Goal: Book appointment/travel/reservation

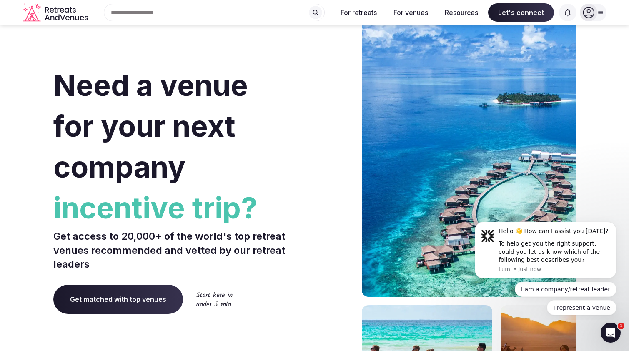
click at [134, 292] on span "Get matched with top venues" at bounding box center [118, 299] width 130 height 29
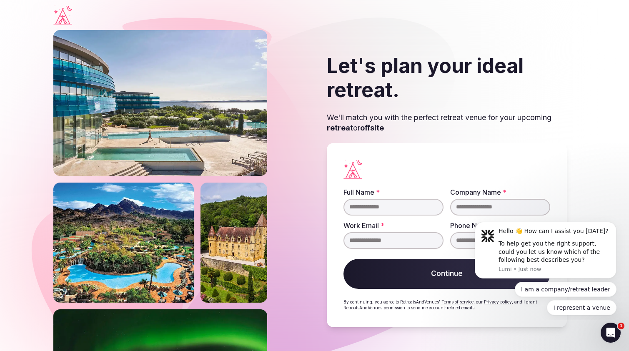
click at [378, 205] on input "Full Name *" at bounding box center [394, 207] width 100 height 17
type input "********"
type input "****"
type input "**********"
click at [444, 266] on button "Continue" at bounding box center [447, 274] width 207 height 30
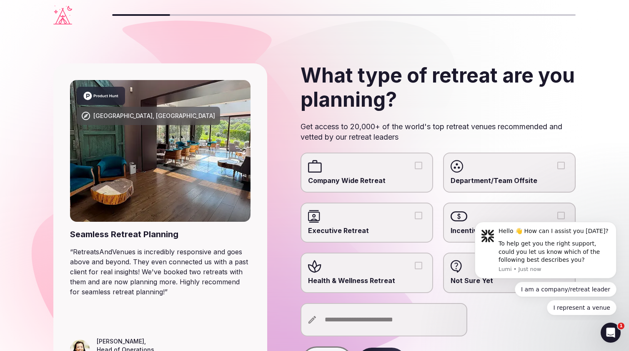
click at [407, 176] on span "Company Wide Retreat" at bounding box center [367, 180] width 118 height 9
click at [415, 169] on button "Company Wide Retreat" at bounding box center [419, 166] width 8 height 8
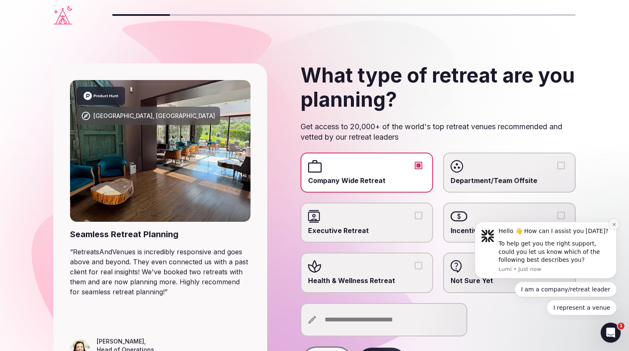
click at [611, 222] on button "Dismiss notification" at bounding box center [614, 224] width 11 height 11
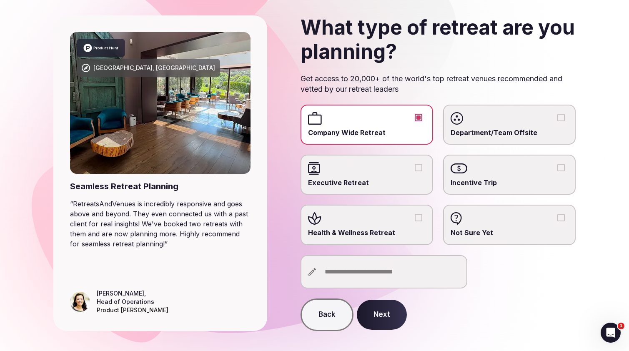
scroll to position [49, 0]
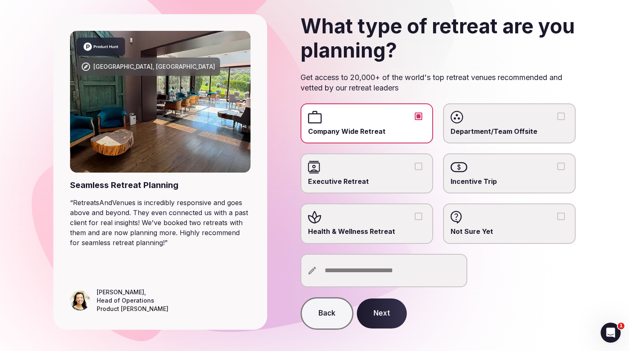
click at [389, 317] on button "Next" at bounding box center [382, 314] width 50 height 30
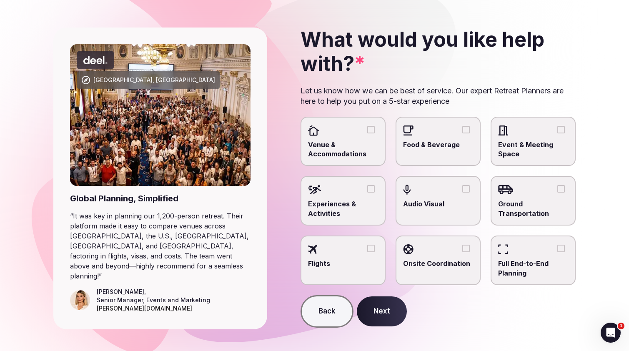
scroll to position [41, 0]
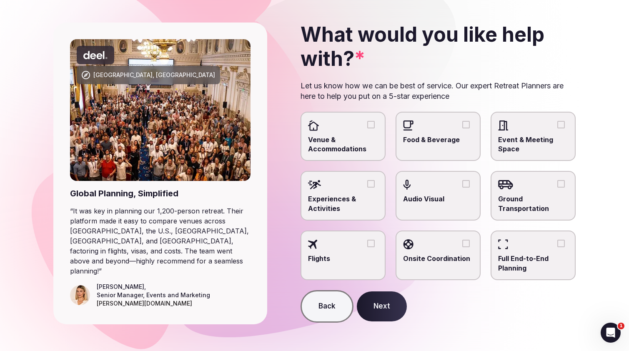
click at [366, 129] on div at bounding box center [343, 125] width 70 height 13
click at [367, 128] on button "Venue & Accommodations" at bounding box center [371, 125] width 8 height 8
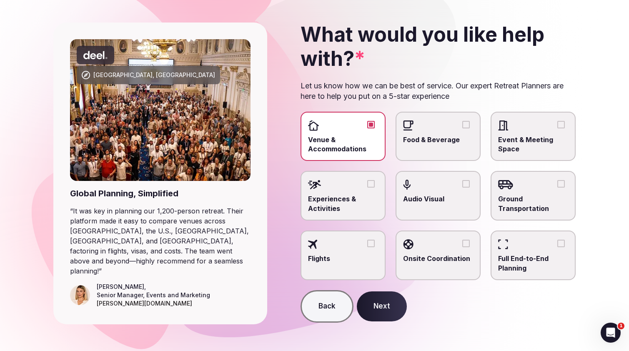
click at [436, 127] on div at bounding box center [438, 125] width 70 height 13
click at [463, 127] on button "Food & Beverage" at bounding box center [467, 125] width 8 height 8
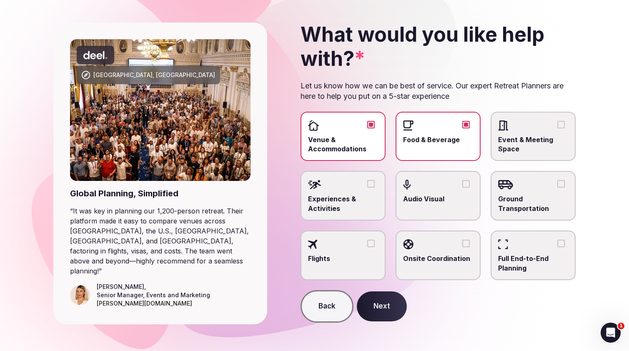
click at [531, 133] on label "Event & Meeting Space" at bounding box center [533, 137] width 85 height 50
click at [558, 128] on button "Event & Meeting Space" at bounding box center [562, 125] width 8 height 8
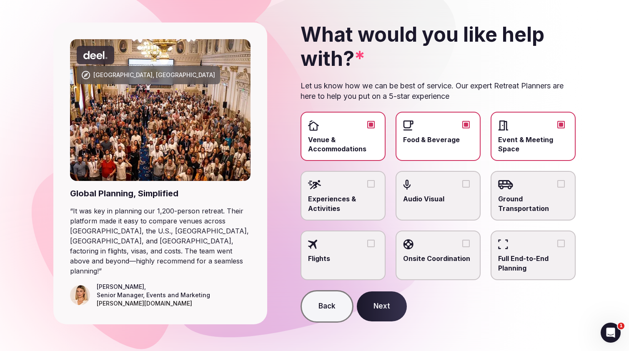
click at [370, 199] on span "Experiences & Activities" at bounding box center [343, 203] width 70 height 19
click at [370, 188] on button "Experiences & Activities" at bounding box center [371, 184] width 8 height 8
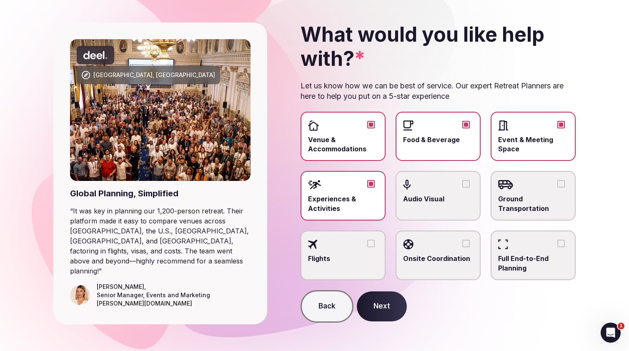
click at [386, 306] on button "Next" at bounding box center [382, 307] width 50 height 30
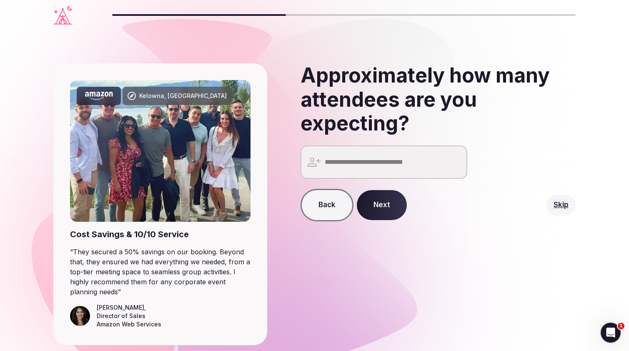
click at [375, 166] on input "number" at bounding box center [384, 162] width 167 height 33
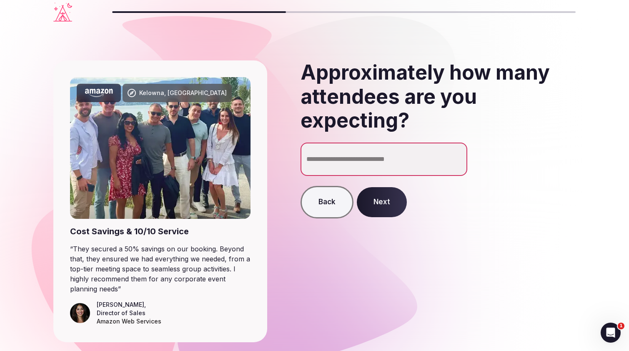
type input "**"
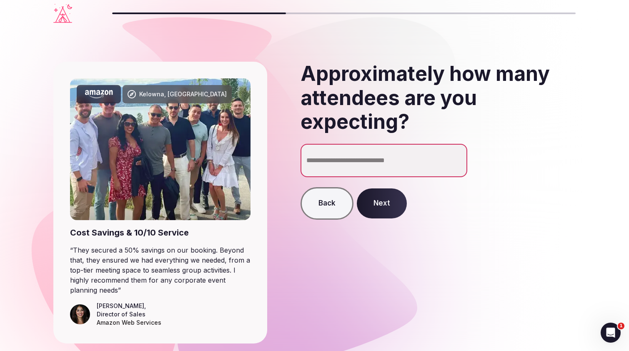
click at [379, 207] on button "Next" at bounding box center [382, 204] width 50 height 30
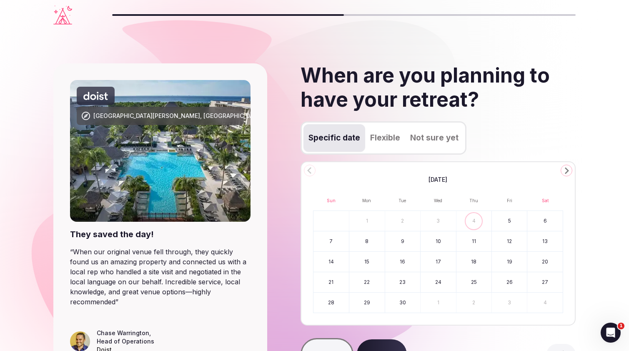
click at [565, 171] on icon "Go to the Next Month" at bounding box center [567, 171] width 10 height 10
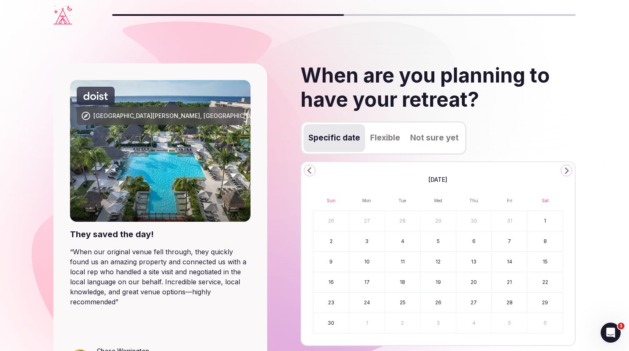
click at [335, 284] on button "16" at bounding box center [331, 282] width 35 height 20
click at [434, 281] on button "19" at bounding box center [438, 282] width 35 height 20
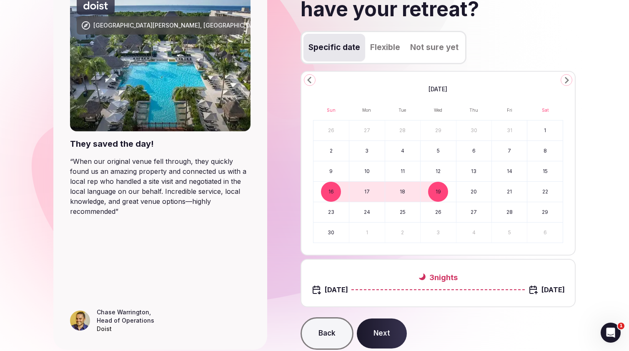
scroll to position [109, 0]
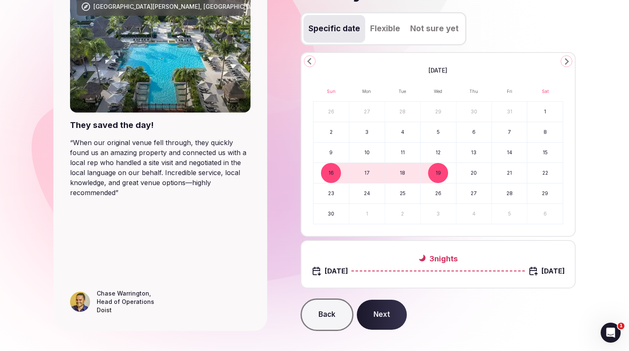
click at [388, 312] on button "Next" at bounding box center [382, 315] width 50 height 30
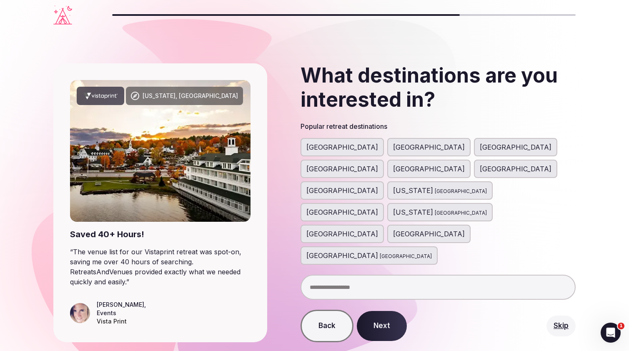
click at [327, 186] on span "[GEOGRAPHIC_DATA]" at bounding box center [343, 191] width 72 height 10
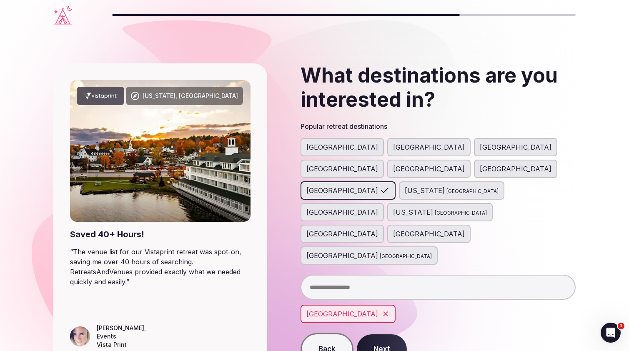
click at [465, 164] on span "[GEOGRAPHIC_DATA]" at bounding box center [429, 169] width 72 height 10
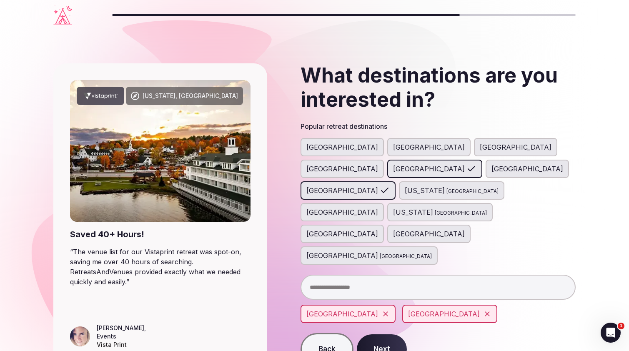
click at [384, 160] on div "[GEOGRAPHIC_DATA]" at bounding box center [342, 169] width 83 height 18
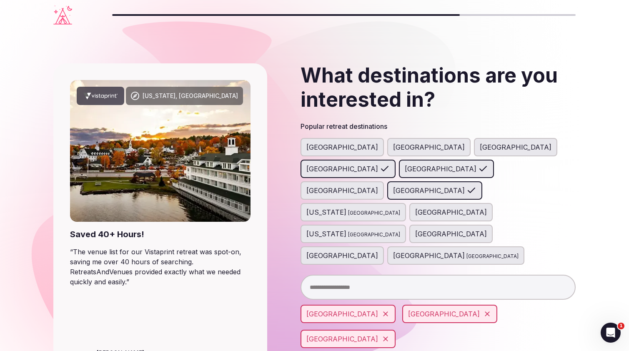
click at [415, 229] on span "[GEOGRAPHIC_DATA]" at bounding box center [451, 234] width 72 height 10
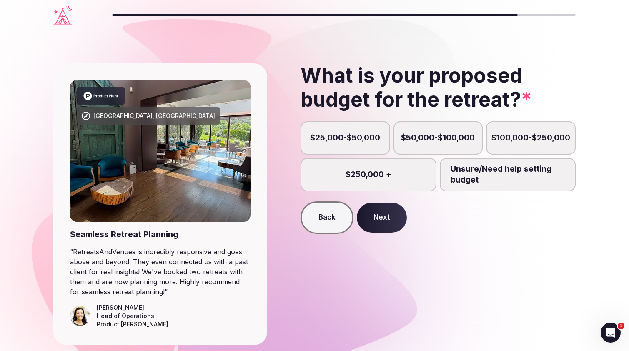
click at [542, 138] on label "$100,000-$250,000" at bounding box center [531, 137] width 90 height 33
click at [539, 138] on button "$100,000-$250,000" at bounding box center [535, 142] width 8 height 8
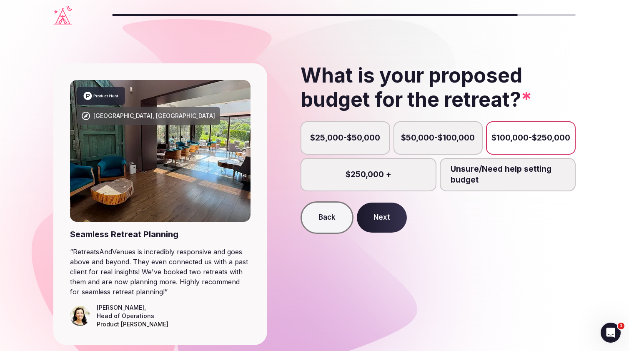
click at [387, 224] on button "Next" at bounding box center [382, 218] width 50 height 30
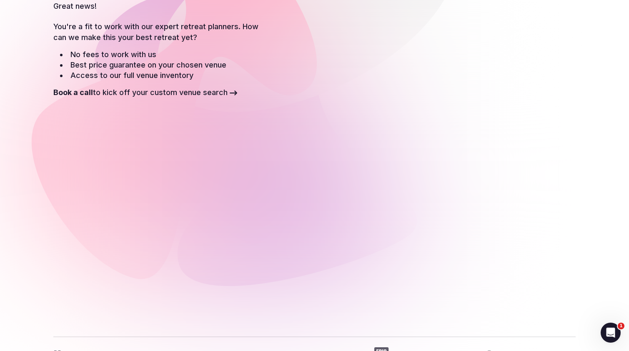
scroll to position [124, 0]
